Goal: Task Accomplishment & Management: Manage account settings

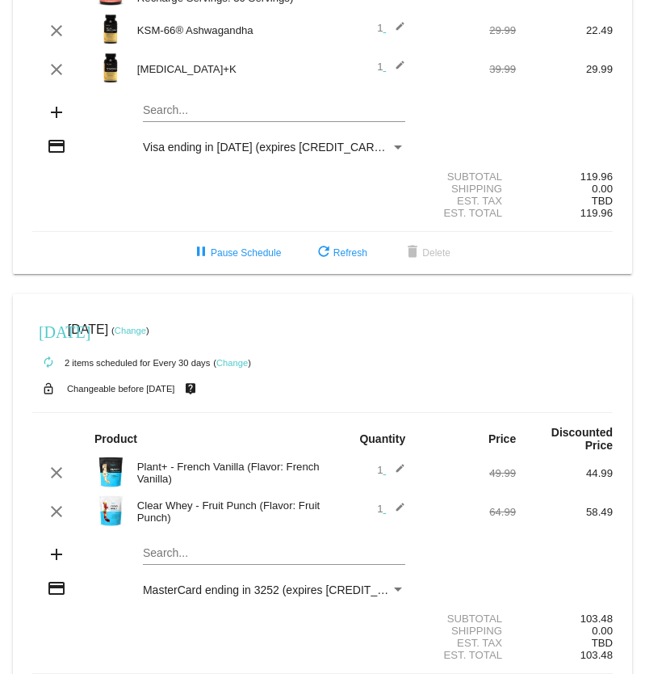
scroll to position [229, 0]
click at [225, 562] on mat-card "[DATE] [DATE] ( Change ) autorenew 2 items scheduled for Every 30 days ( Change…" at bounding box center [322, 506] width 619 height 422
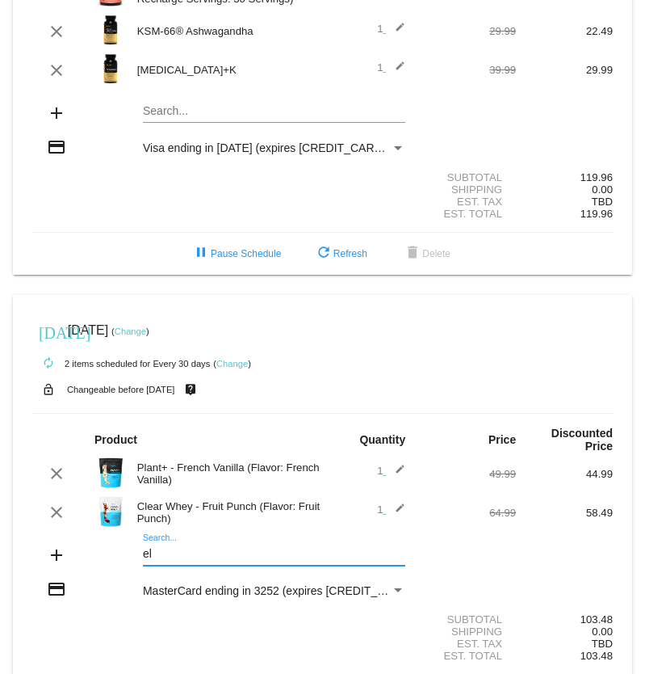
type input "e"
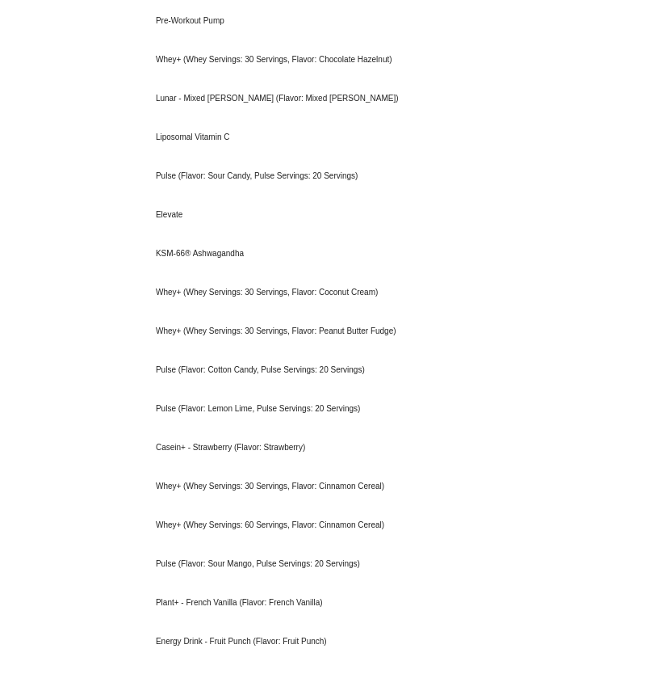
scroll to position [296, 0]
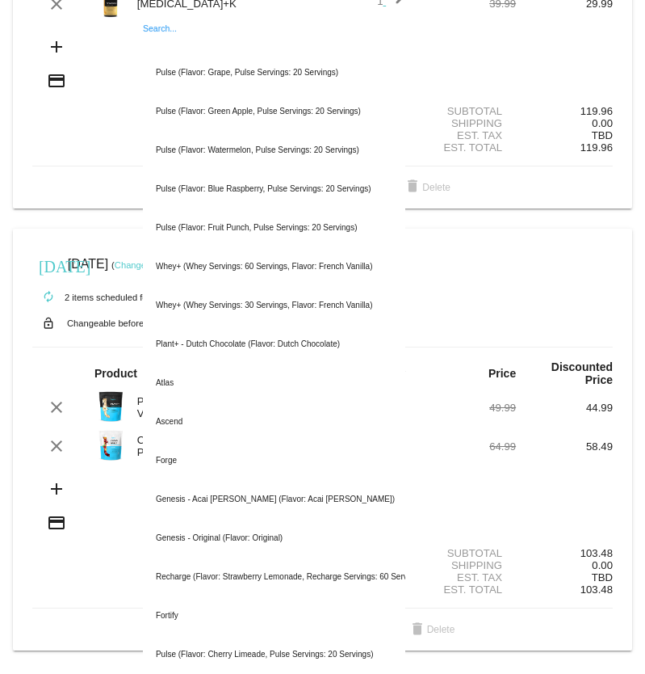
type input "h"
click at [47, 602] on section "Subtotal 103.48 Shipping 0.00 Est. Tax TBD Est. Total 103.48" at bounding box center [322, 571] width 581 height 73
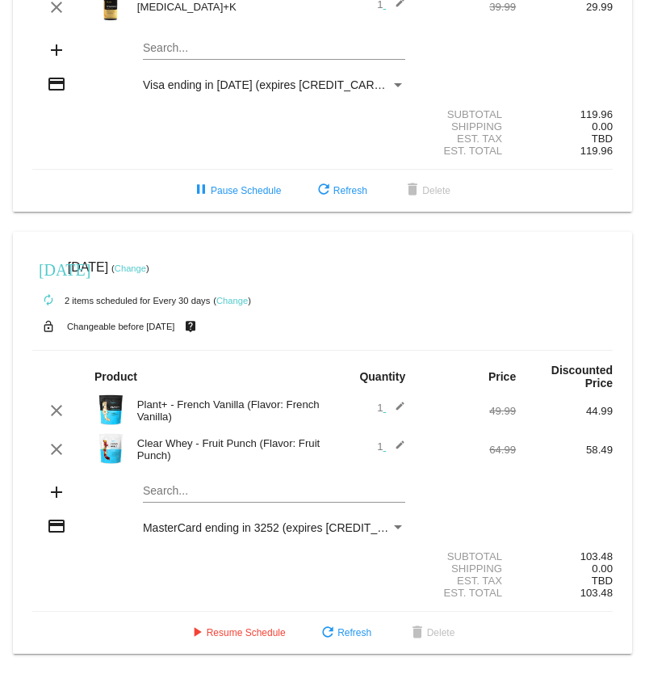
click at [208, 489] on mat-card "[DATE] [DATE] ( Change ) autorenew 2 items scheduled for Every 30 days ( Change…" at bounding box center [322, 443] width 619 height 422
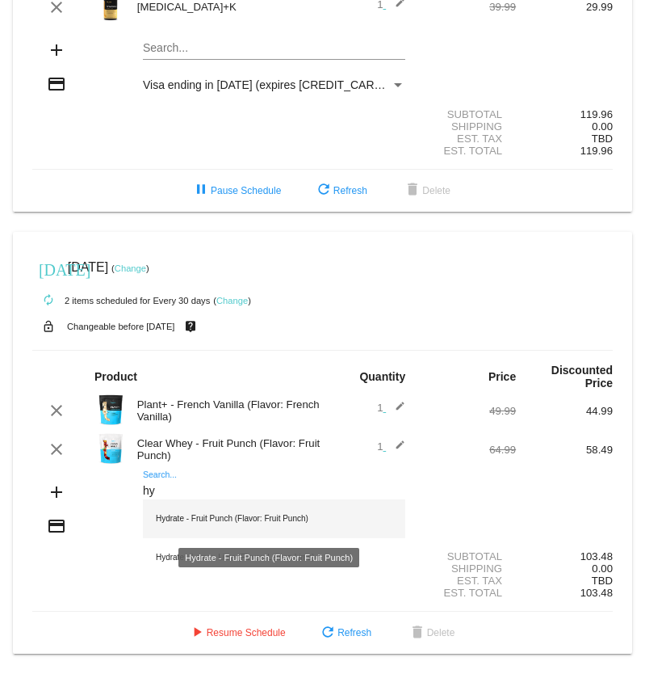
type input "hy"
click at [231, 506] on div "Hydrate - Fruit Punch (Flavor: Fruit Punch)" at bounding box center [274, 518] width 262 height 39
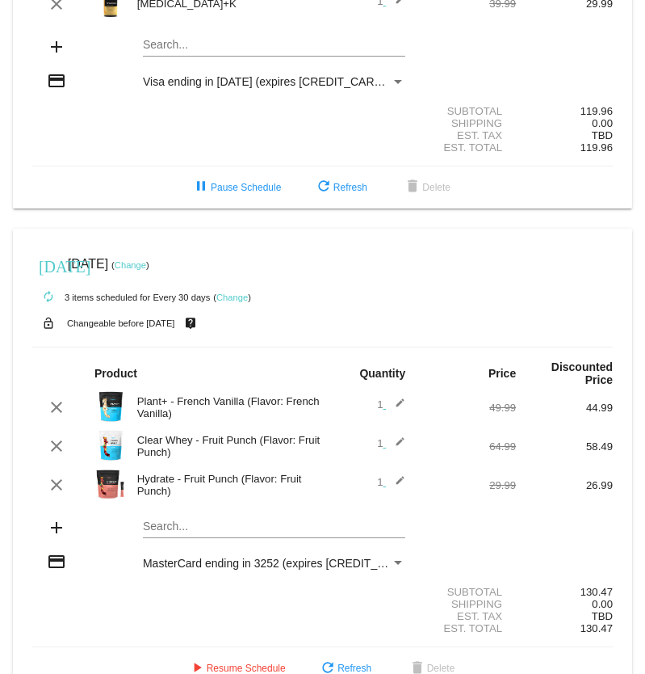
click at [199, 527] on mat-card "[DATE] [DATE] ( Change ) autorenew 3 items scheduled for Every 30 days ( Change…" at bounding box center [322, 459] width 619 height 461
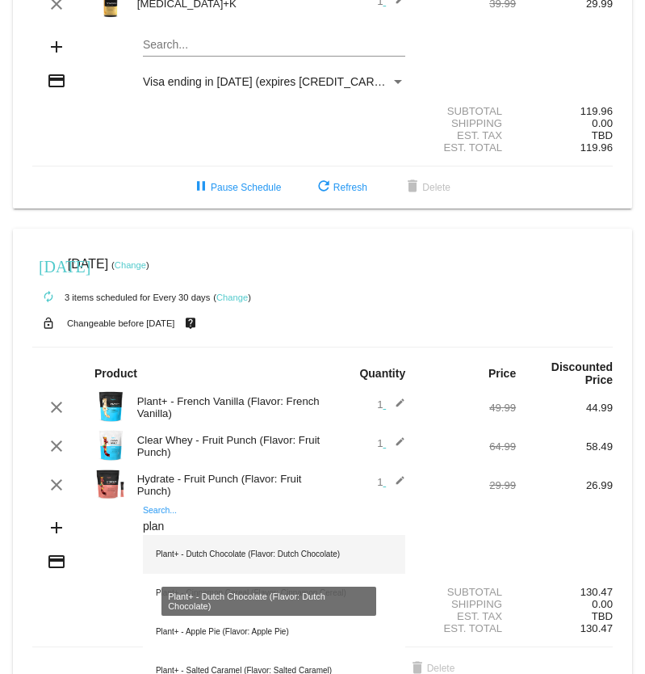
type input "plan"
click at [216, 559] on div "Plant+ - Dutch Chocolate (Flavor: Dutch Chocolate)" at bounding box center [274, 554] width 262 height 39
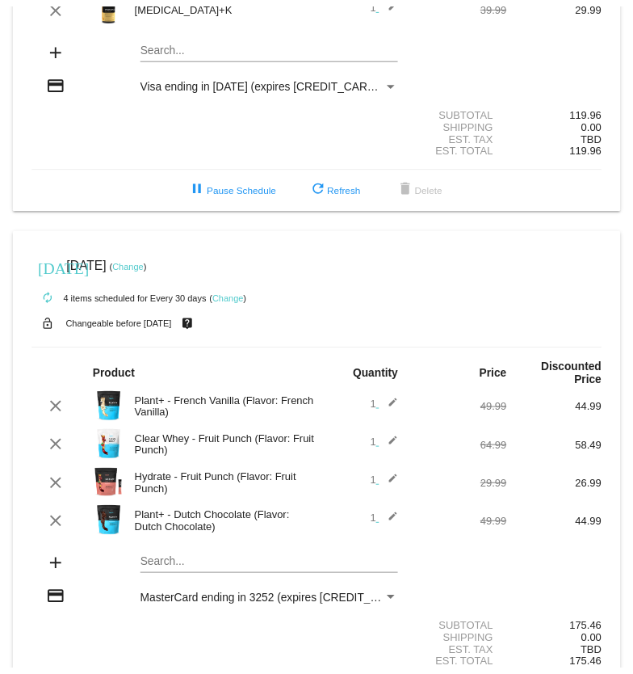
scroll to position [374, 0]
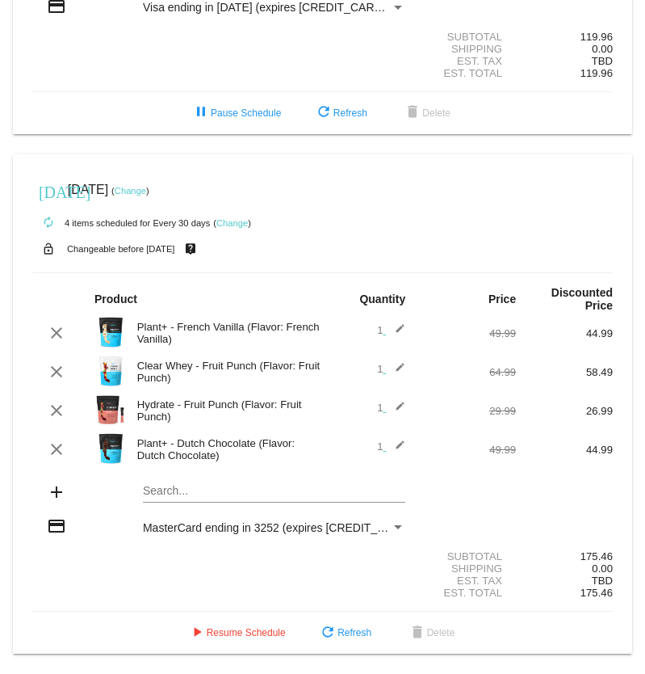
click at [146, 190] on link "Change" at bounding box center [130, 191] width 31 height 10
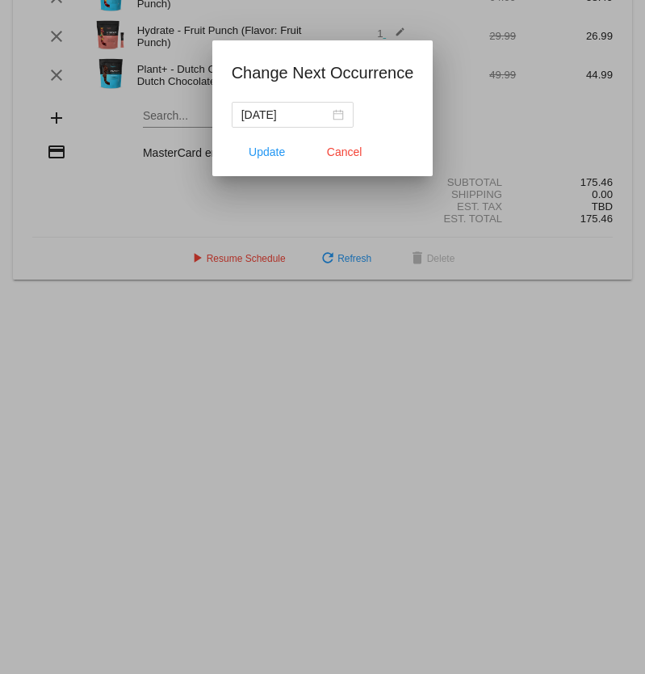
scroll to position [376, 0]
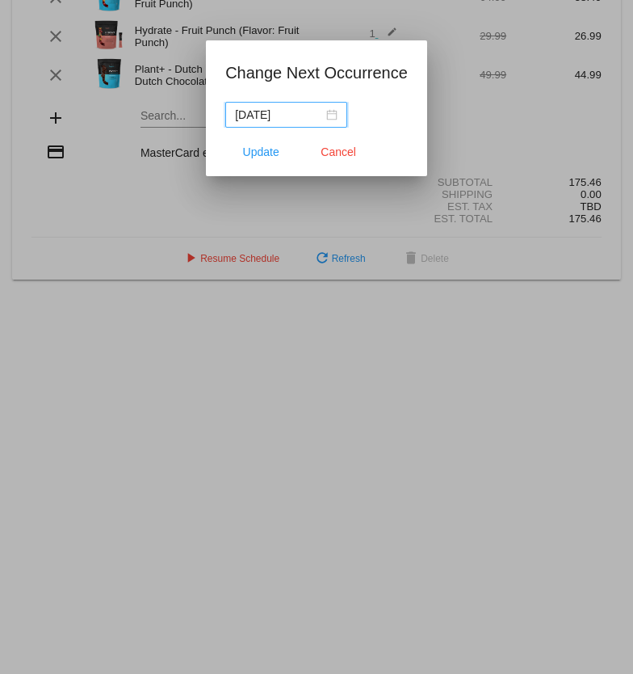
click at [330, 113] on div "[DATE]" at bounding box center [286, 115] width 103 height 18
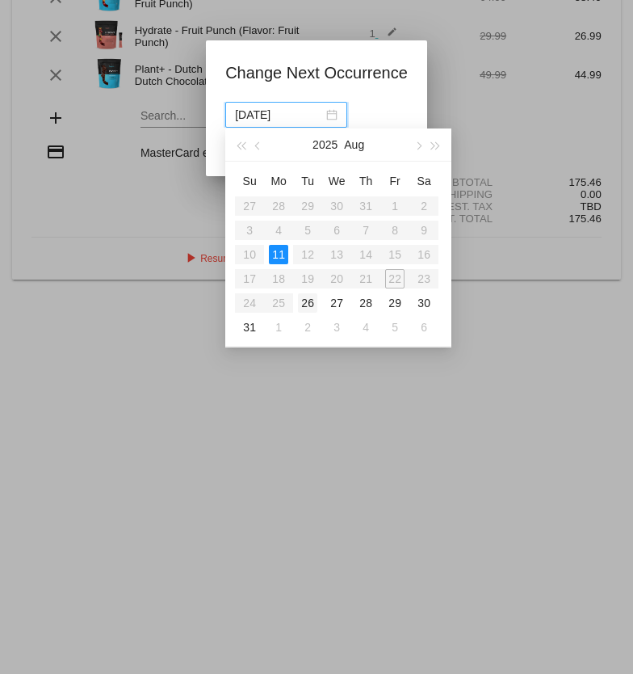
click at [308, 308] on div "26" at bounding box center [307, 302] width 19 height 19
type input "[DATE]"
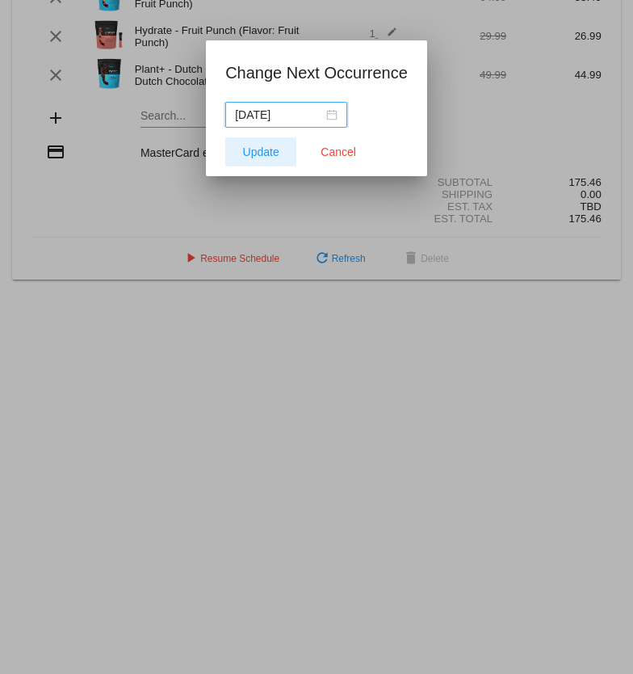
click at [266, 151] on span "Update" at bounding box center [261, 151] width 36 height 13
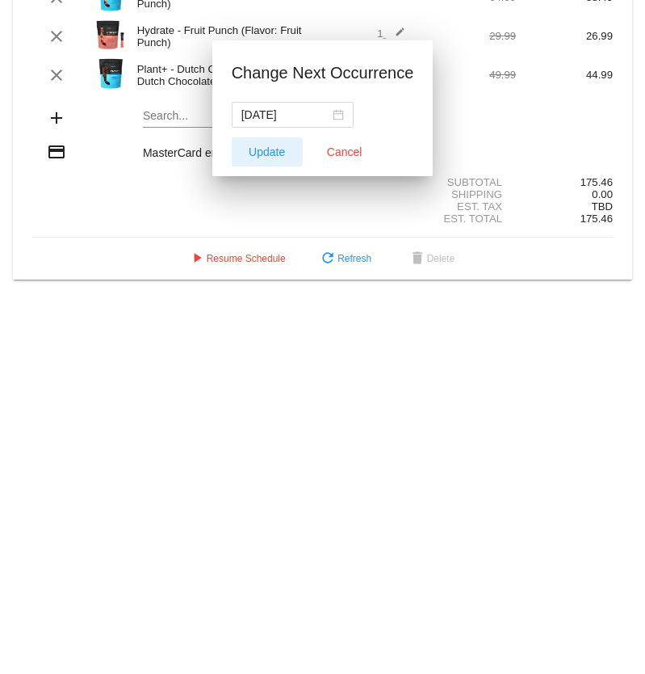
scroll to position [374, 0]
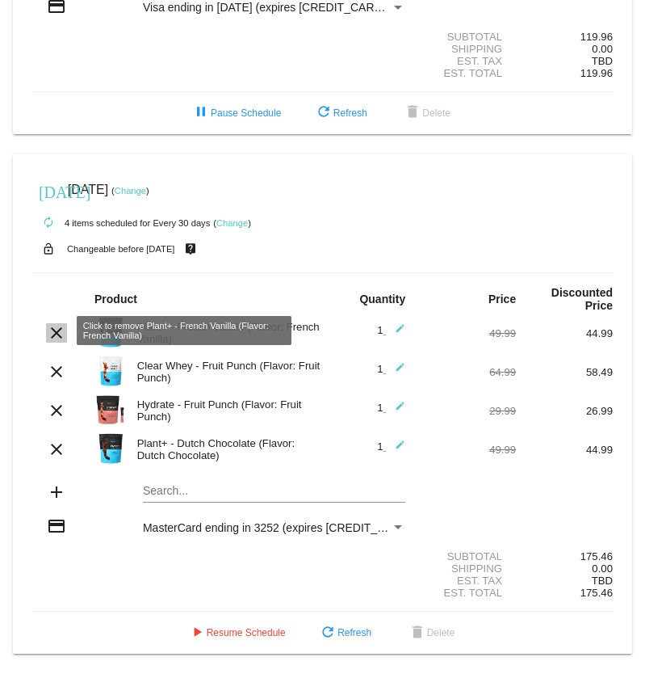
click at [58, 330] on mat-icon "clear" at bounding box center [56, 332] width 19 height 19
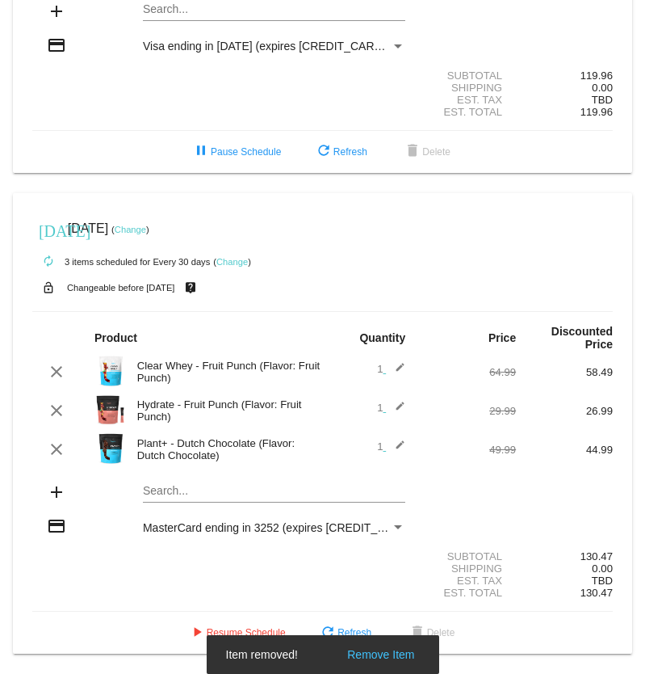
scroll to position [335, 0]
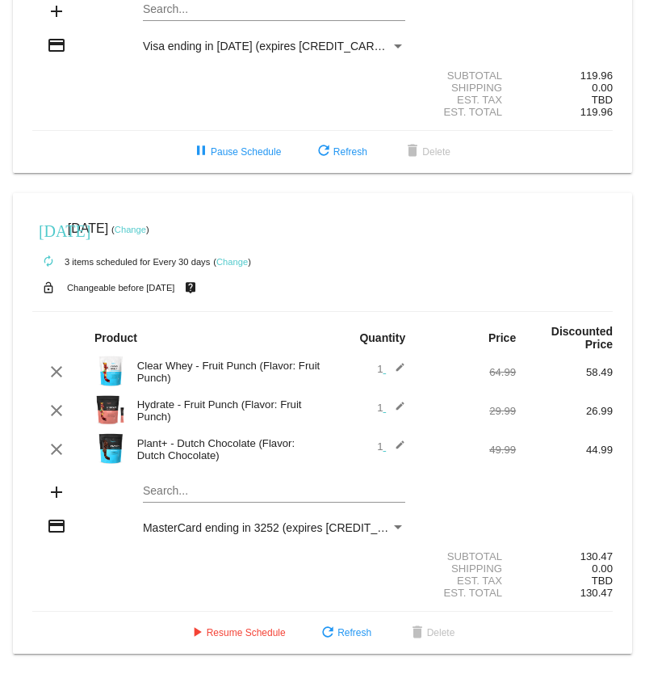
click at [233, 529] on span "MasterCard ending in 3252 (expires [CREDIT_CARD_DATA])" at bounding box center [297, 527] width 309 height 13
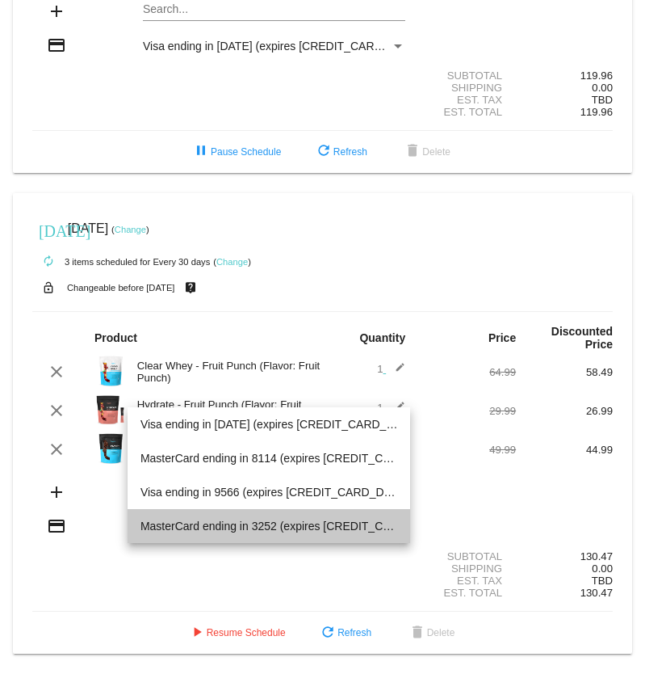
click at [233, 529] on span "MasterCard ending in 3252 (expires [CREDIT_CARD_DATA])" at bounding box center [270, 526] width 258 height 34
